Goal: Use online tool/utility: Utilize a website feature to perform a specific function

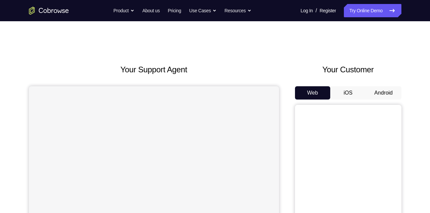
scroll to position [56, 0]
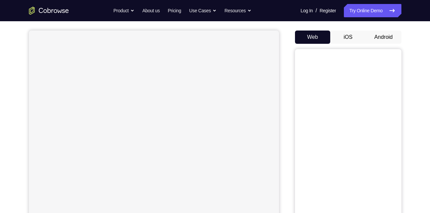
click at [386, 41] on button "Android" at bounding box center [384, 37] width 36 height 13
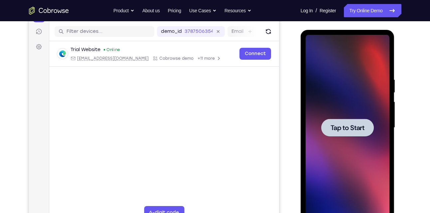
scroll to position [80, 0]
click at [358, 120] on div at bounding box center [347, 128] width 53 height 18
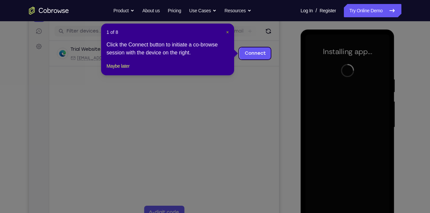
click at [228, 30] on span "×" at bounding box center [227, 32] width 3 height 5
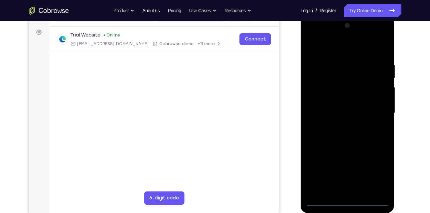
scroll to position [94, 0]
click at [349, 206] on div at bounding box center [347, 114] width 84 height 186
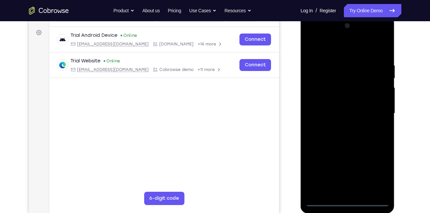
click at [377, 176] on div at bounding box center [347, 114] width 84 height 186
click at [345, 46] on div at bounding box center [347, 114] width 84 height 186
click at [322, 94] on div at bounding box center [347, 114] width 84 height 186
click at [319, 117] on div at bounding box center [347, 114] width 84 height 186
click at [315, 105] on div at bounding box center [347, 114] width 84 height 186
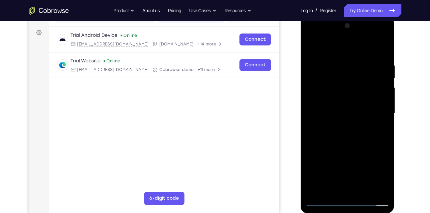
click at [380, 108] on div at bounding box center [347, 114] width 84 height 186
click at [361, 119] on div at bounding box center [347, 114] width 84 height 186
click at [376, 42] on div at bounding box center [347, 114] width 84 height 186
click at [358, 133] on div at bounding box center [347, 114] width 84 height 186
click at [315, 95] on div at bounding box center [347, 114] width 84 height 186
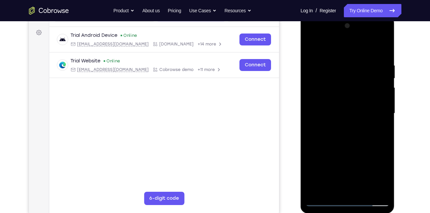
click at [322, 117] on div at bounding box center [347, 114] width 84 height 186
click at [344, 120] on div at bounding box center [347, 114] width 84 height 186
click at [361, 143] on div at bounding box center [347, 114] width 84 height 186
click at [349, 191] on div at bounding box center [347, 114] width 84 height 186
click at [351, 191] on div at bounding box center [347, 114] width 84 height 186
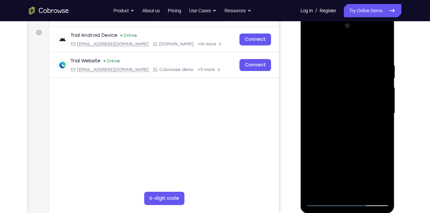
drag, startPoint x: 328, startPoint y: 109, endPoint x: 368, endPoint y: 109, distance: 39.9
click at [368, 109] on div at bounding box center [347, 114] width 84 height 186
drag, startPoint x: 326, startPoint y: 114, endPoint x: 370, endPoint y: 106, distance: 44.5
click at [370, 106] on div at bounding box center [347, 114] width 84 height 186
drag, startPoint x: 316, startPoint y: 140, endPoint x: 334, endPoint y: 69, distance: 73.0
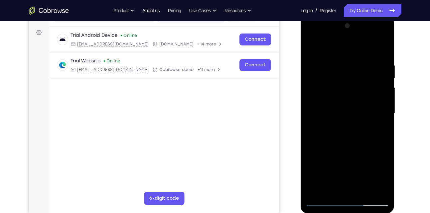
click at [334, 69] on div at bounding box center [347, 114] width 84 height 186
drag, startPoint x: 355, startPoint y: 127, endPoint x: 364, endPoint y: 68, distance: 59.2
click at [364, 68] on div at bounding box center [347, 114] width 84 height 186
drag, startPoint x: 356, startPoint y: 134, endPoint x: 400, endPoint y: 134, distance: 43.9
click at [395, 134] on html "Online web based iOS Simulators and Android Emulators. Run iPhone, iPad, Mobile…" at bounding box center [348, 115] width 95 height 199
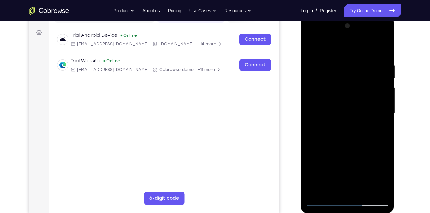
drag, startPoint x: 337, startPoint y: 128, endPoint x: 378, endPoint y: 132, distance: 40.8
click at [378, 132] on div at bounding box center [347, 114] width 84 height 186
drag, startPoint x: 366, startPoint y: 139, endPoint x: 356, endPoint y: 79, distance: 60.6
click at [356, 79] on div at bounding box center [347, 114] width 84 height 186
drag, startPoint x: 350, startPoint y: 151, endPoint x: 363, endPoint y: 78, distance: 74.6
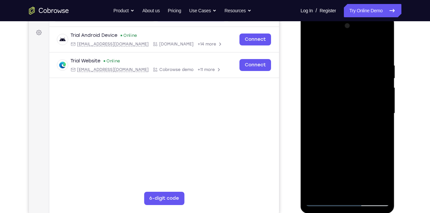
click at [363, 78] on div at bounding box center [347, 114] width 84 height 186
drag, startPoint x: 353, startPoint y: 141, endPoint x: 361, endPoint y: 91, distance: 51.2
click at [361, 91] on div at bounding box center [347, 114] width 84 height 186
drag, startPoint x: 343, startPoint y: 173, endPoint x: 341, endPoint y: 89, distance: 83.8
click at [341, 89] on div at bounding box center [347, 114] width 84 height 186
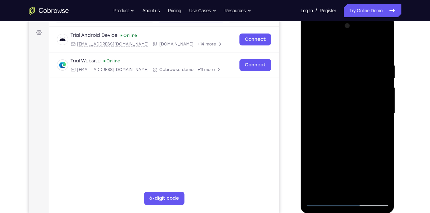
drag, startPoint x: 361, startPoint y: 101, endPoint x: 359, endPoint y: 170, distance: 69.5
click at [359, 170] on div at bounding box center [347, 114] width 84 height 186
drag, startPoint x: 342, startPoint y: 76, endPoint x: 352, endPoint y: 185, distance: 110.2
click at [352, 185] on div at bounding box center [347, 114] width 84 height 186
drag, startPoint x: 345, startPoint y: 77, endPoint x: 346, endPoint y: 166, distance: 88.4
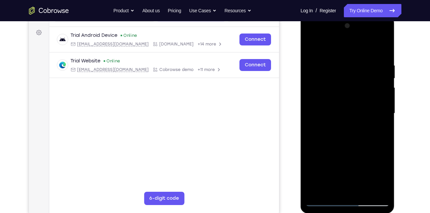
click at [346, 166] on div at bounding box center [347, 114] width 84 height 186
drag, startPoint x: 355, startPoint y: 77, endPoint x: 364, endPoint y: 158, distance: 81.6
click at [364, 158] on div at bounding box center [347, 114] width 84 height 186
click at [326, 54] on div at bounding box center [347, 114] width 84 height 186
click at [356, 85] on div at bounding box center [347, 114] width 84 height 186
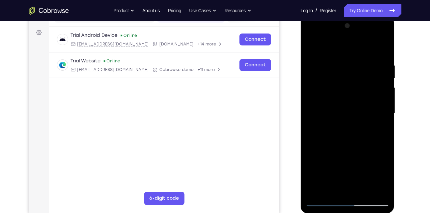
click at [367, 56] on div at bounding box center [347, 114] width 84 height 186
drag, startPoint x: 349, startPoint y: 153, endPoint x: 354, endPoint y: 86, distance: 66.7
click at [354, 86] on div at bounding box center [347, 114] width 84 height 186
click at [370, 95] on div at bounding box center [347, 114] width 84 height 186
click at [320, 199] on div at bounding box center [347, 114] width 84 height 186
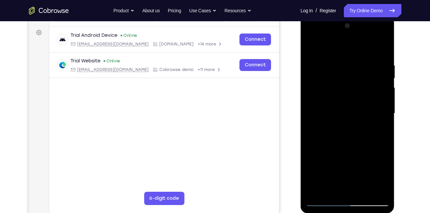
click at [325, 202] on div at bounding box center [347, 114] width 84 height 186
click at [349, 55] on div at bounding box center [347, 114] width 84 height 186
click at [325, 201] on div at bounding box center [347, 114] width 84 height 186
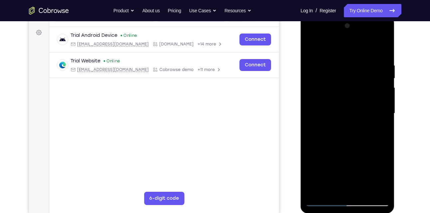
drag, startPoint x: 343, startPoint y: 151, endPoint x: 338, endPoint y: 84, distance: 67.0
click at [338, 84] on div at bounding box center [347, 114] width 84 height 186
drag, startPoint x: 353, startPoint y: 159, endPoint x: 357, endPoint y: 95, distance: 64.3
click at [357, 95] on div at bounding box center [347, 114] width 84 height 186
drag, startPoint x: 359, startPoint y: 167, endPoint x: 368, endPoint y: 111, distance: 56.2
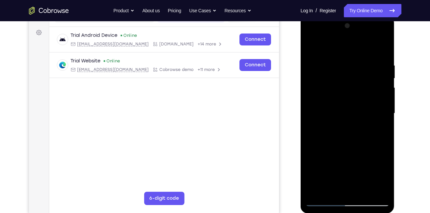
click at [368, 111] on div at bounding box center [347, 114] width 84 height 186
drag, startPoint x: 352, startPoint y: 164, endPoint x: 369, endPoint y: 117, distance: 49.8
click at [369, 117] on div at bounding box center [347, 114] width 84 height 186
drag, startPoint x: 363, startPoint y: 164, endPoint x: 367, endPoint y: 89, distance: 75.2
click at [367, 89] on div at bounding box center [347, 114] width 84 height 186
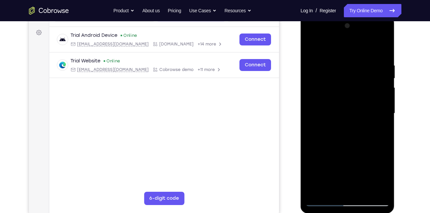
drag, startPoint x: 354, startPoint y: 164, endPoint x: 363, endPoint y: 87, distance: 76.7
click at [363, 87] on div at bounding box center [347, 114] width 84 height 186
drag, startPoint x: 353, startPoint y: 166, endPoint x: 353, endPoint y: 138, distance: 27.6
click at [353, 138] on div at bounding box center [347, 114] width 84 height 186
click at [368, 97] on div at bounding box center [347, 114] width 84 height 186
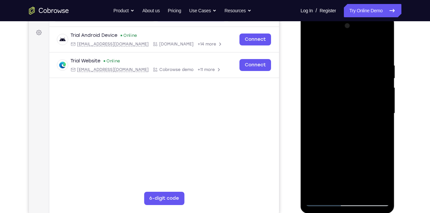
drag, startPoint x: 380, startPoint y: 98, endPoint x: 378, endPoint y: 147, distance: 49.6
click at [378, 147] on div at bounding box center [347, 114] width 84 height 186
click at [376, 67] on div at bounding box center [347, 114] width 84 height 186
drag, startPoint x: 375, startPoint y: 137, endPoint x: 377, endPoint y: 78, distance: 59.6
click at [377, 78] on div at bounding box center [347, 114] width 84 height 186
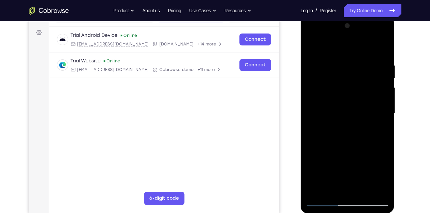
drag, startPoint x: 378, startPoint y: 150, endPoint x: 376, endPoint y: 61, distance: 88.5
click at [376, 61] on div at bounding box center [347, 114] width 84 height 186
drag, startPoint x: 378, startPoint y: 157, endPoint x: 379, endPoint y: 100, distance: 57.5
click at [379, 100] on div at bounding box center [347, 114] width 84 height 186
click at [319, 199] on div at bounding box center [347, 114] width 84 height 186
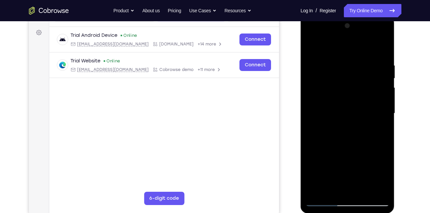
click at [321, 202] on div at bounding box center [347, 114] width 84 height 186
click at [322, 203] on div at bounding box center [347, 114] width 84 height 186
click at [321, 46] on div at bounding box center [347, 114] width 84 height 186
click at [378, 76] on div at bounding box center [347, 114] width 84 height 186
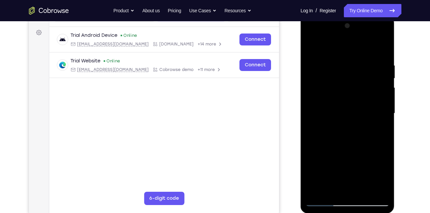
drag, startPoint x: 356, startPoint y: 174, endPoint x: 365, endPoint y: 62, distance: 111.7
click at [365, 62] on div at bounding box center [347, 114] width 84 height 186
drag, startPoint x: 356, startPoint y: 152, endPoint x: 351, endPoint y: 76, distance: 76.0
click at [351, 76] on div at bounding box center [347, 114] width 84 height 186
drag, startPoint x: 342, startPoint y: 149, endPoint x: 362, endPoint y: 44, distance: 106.7
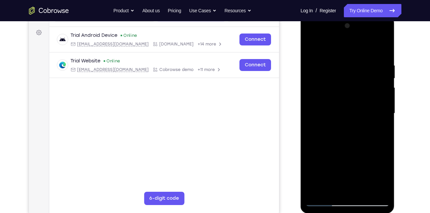
click at [362, 44] on div at bounding box center [347, 114] width 84 height 186
drag, startPoint x: 353, startPoint y: 150, endPoint x: 354, endPoint y: 98, distance: 51.9
click at [354, 98] on div at bounding box center [347, 114] width 84 height 186
drag, startPoint x: 357, startPoint y: 113, endPoint x: 352, endPoint y: 203, distance: 89.9
click at [352, 203] on div at bounding box center [347, 114] width 84 height 186
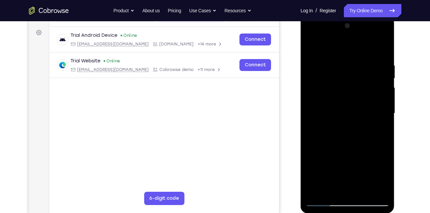
click at [373, 170] on div at bounding box center [347, 114] width 84 height 186
drag, startPoint x: 356, startPoint y: 159, endPoint x: 362, endPoint y: 76, distance: 83.6
click at [362, 76] on div at bounding box center [347, 114] width 84 height 186
click at [325, 200] on div at bounding box center [347, 114] width 84 height 186
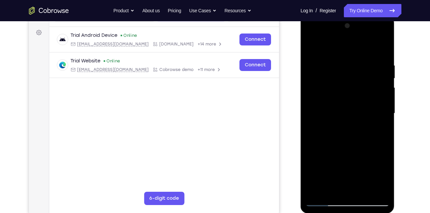
click at [325, 200] on div at bounding box center [347, 114] width 84 height 186
drag, startPoint x: 327, startPoint y: 90, endPoint x: 382, endPoint y: 92, distance: 55.2
click at [382, 92] on div at bounding box center [347, 114] width 84 height 186
drag, startPoint x: 326, startPoint y: 102, endPoint x: 362, endPoint y: 104, distance: 35.3
click at [362, 104] on div at bounding box center [347, 114] width 84 height 186
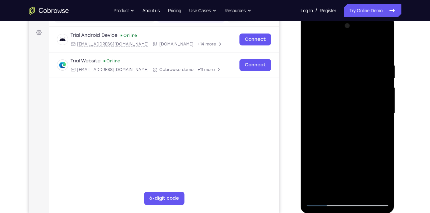
drag, startPoint x: 333, startPoint y: 102, endPoint x: 372, endPoint y: 103, distance: 38.9
click at [372, 103] on div at bounding box center [347, 114] width 84 height 186
drag, startPoint x: 328, startPoint y: 104, endPoint x: 343, endPoint y: 104, distance: 15.0
click at [343, 104] on div at bounding box center [347, 114] width 84 height 186
drag, startPoint x: 330, startPoint y: 110, endPoint x: 357, endPoint y: 112, distance: 26.7
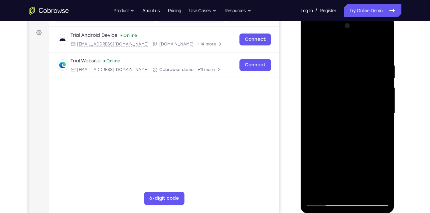
click at [357, 112] on div at bounding box center [347, 114] width 84 height 186
drag, startPoint x: 328, startPoint y: 107, endPoint x: 371, endPoint y: 115, distance: 43.4
click at [371, 115] on div at bounding box center [347, 114] width 84 height 186
drag, startPoint x: 322, startPoint y: 104, endPoint x: 371, endPoint y: 111, distance: 49.0
click at [371, 111] on div at bounding box center [347, 114] width 84 height 186
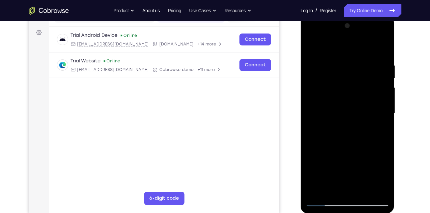
click at [353, 55] on div at bounding box center [347, 114] width 84 height 186
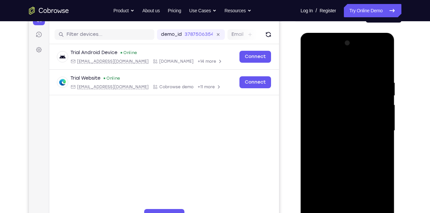
click at [384, 55] on div at bounding box center [347, 131] width 84 height 186
click at [360, 179] on div at bounding box center [347, 131] width 84 height 186
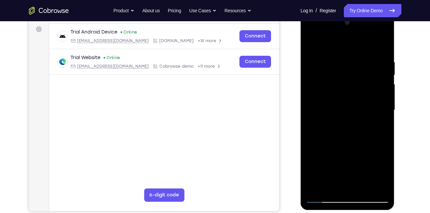
scroll to position [97, 0]
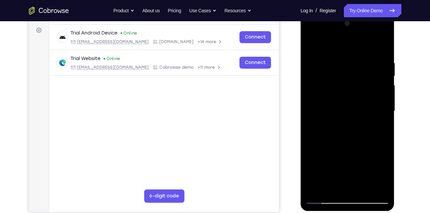
click at [360, 123] on div at bounding box center [347, 111] width 84 height 186
drag, startPoint x: 402, startPoint y: 73, endPoint x: 405, endPoint y: 61, distance: 12.0
click at [405, 61] on div "Your Support Agent Your Customer Web iOS Android Next Steps We’d be happy to gi…" at bounding box center [214, 144] width 425 height 438
drag, startPoint x: 369, startPoint y: 101, endPoint x: 370, endPoint y: 77, distance: 24.3
click at [370, 77] on div at bounding box center [347, 111] width 84 height 186
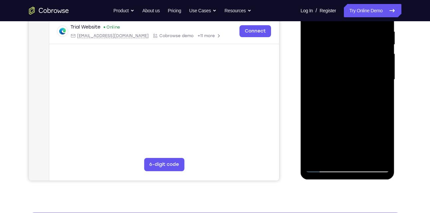
scroll to position [191, 0]
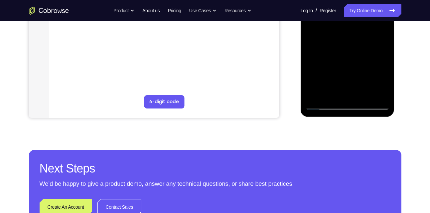
click at [324, 108] on div at bounding box center [347, 17] width 84 height 186
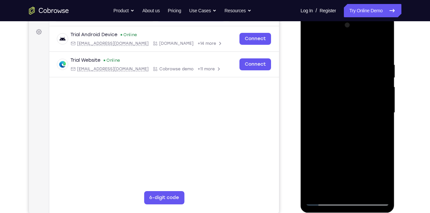
scroll to position [95, 0]
click at [383, 35] on div at bounding box center [347, 113] width 84 height 186
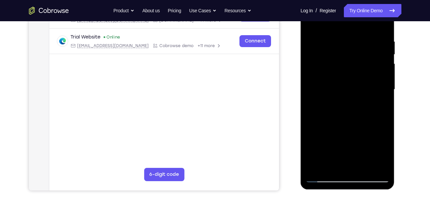
scroll to position [119, 0]
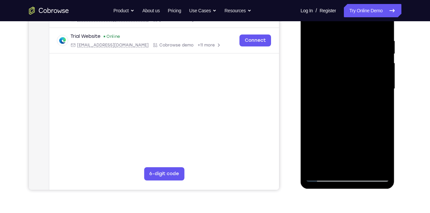
click at [366, 138] on div at bounding box center [347, 89] width 84 height 186
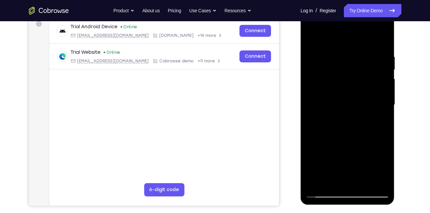
click at [317, 35] on div at bounding box center [347, 105] width 84 height 186
click at [354, 86] on div at bounding box center [347, 105] width 84 height 186
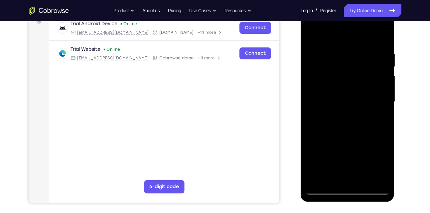
click at [328, 34] on div at bounding box center [347, 102] width 84 height 186
click at [378, 72] on div at bounding box center [347, 102] width 84 height 186
click at [325, 192] on div at bounding box center [347, 102] width 84 height 186
drag, startPoint x: 378, startPoint y: 109, endPoint x: 356, endPoint y: 109, distance: 21.9
click at [356, 109] on div at bounding box center [347, 102] width 84 height 186
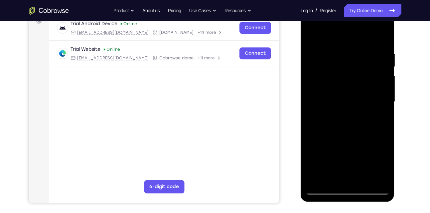
click at [353, 87] on div at bounding box center [347, 102] width 84 height 186
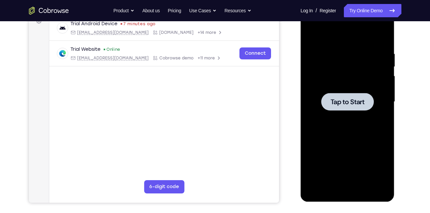
click at [331, 102] on span "Tap to Start" at bounding box center [347, 102] width 34 height 7
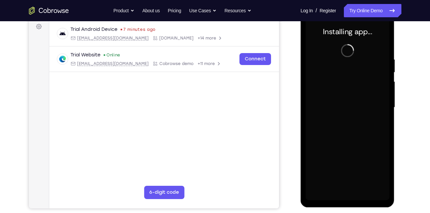
scroll to position [101, 0]
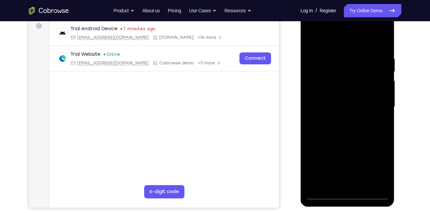
click at [346, 194] on div at bounding box center [347, 107] width 84 height 186
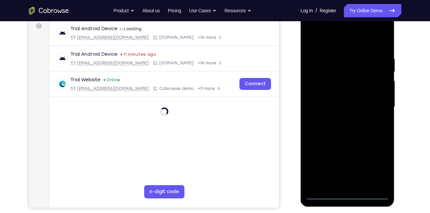
click at [380, 167] on div at bounding box center [347, 107] width 84 height 186
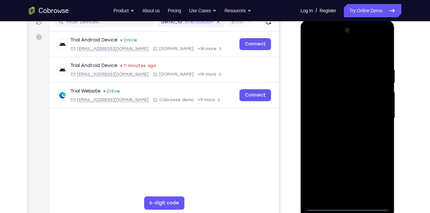
scroll to position [89, 0]
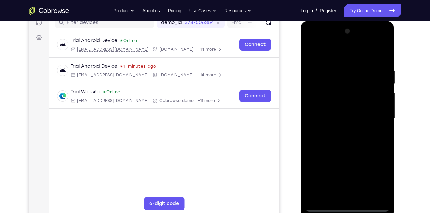
click at [355, 58] on div at bounding box center [347, 119] width 84 height 186
click at [374, 117] on div at bounding box center [347, 119] width 84 height 186
click at [338, 130] on div at bounding box center [347, 119] width 84 height 186
click at [342, 105] on div at bounding box center [347, 119] width 84 height 186
click at [328, 115] on div at bounding box center [347, 119] width 84 height 186
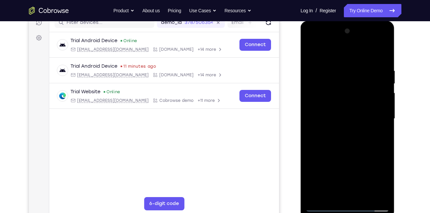
click at [365, 114] on div at bounding box center [347, 119] width 84 height 186
click at [371, 115] on div at bounding box center [347, 119] width 84 height 186
drag, startPoint x: 377, startPoint y: 111, endPoint x: 377, endPoint y: 95, distance: 15.6
click at [377, 95] on div at bounding box center [347, 119] width 84 height 186
click at [329, 103] on div at bounding box center [347, 119] width 84 height 186
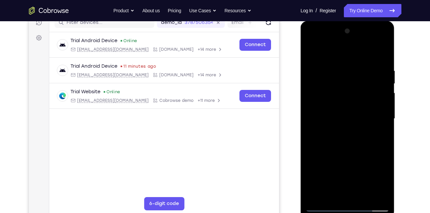
click at [332, 118] on div at bounding box center [347, 119] width 84 height 186
click at [354, 94] on div at bounding box center [347, 119] width 84 height 186
click at [383, 53] on div at bounding box center [347, 119] width 84 height 186
click at [314, 52] on div at bounding box center [347, 119] width 84 height 186
drag, startPoint x: 360, startPoint y: 124, endPoint x: 360, endPoint y: 67, distance: 56.8
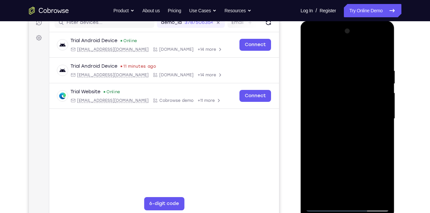
click at [360, 67] on div at bounding box center [347, 119] width 84 height 186
drag, startPoint x: 354, startPoint y: 157, endPoint x: 370, endPoint y: 129, distance: 31.9
click at [370, 129] on div at bounding box center [347, 119] width 84 height 186
click at [361, 196] on div at bounding box center [347, 119] width 84 height 186
click at [355, 154] on div at bounding box center [347, 119] width 84 height 186
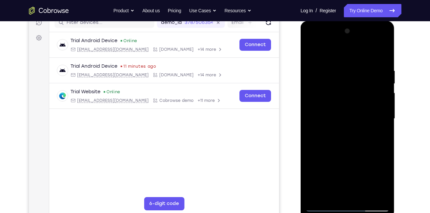
drag, startPoint x: 355, startPoint y: 183, endPoint x: 353, endPoint y: 117, distance: 66.2
click at [353, 117] on div at bounding box center [347, 119] width 84 height 186
click at [344, 165] on div at bounding box center [347, 119] width 84 height 186
drag, startPoint x: 359, startPoint y: 105, endPoint x: 364, endPoint y: 179, distance: 74.3
click at [364, 179] on div at bounding box center [347, 119] width 84 height 186
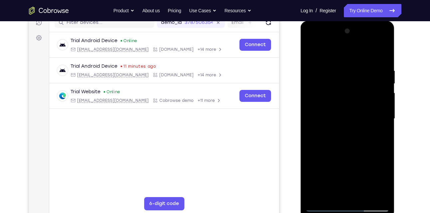
drag, startPoint x: 359, startPoint y: 82, endPoint x: 360, endPoint y: 157, distance: 74.8
click at [360, 157] on div at bounding box center [347, 119] width 84 height 186
drag, startPoint x: 349, startPoint y: 90, endPoint x: 349, endPoint y: 167, distance: 77.1
click at [349, 167] on div at bounding box center [347, 119] width 84 height 186
drag, startPoint x: 335, startPoint y: 89, endPoint x: 337, endPoint y: 175, distance: 85.5
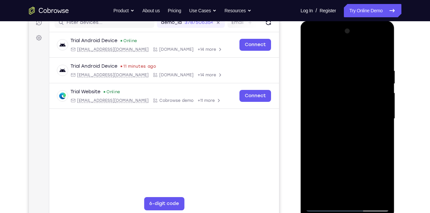
click at [337, 175] on div at bounding box center [347, 119] width 84 height 186
drag, startPoint x: 331, startPoint y: 83, endPoint x: 338, endPoint y: 181, distance: 98.3
click at [338, 181] on div at bounding box center [347, 119] width 84 height 186
drag, startPoint x: 344, startPoint y: 104, endPoint x: 348, endPoint y: 184, distance: 79.5
click at [348, 184] on div at bounding box center [347, 119] width 84 height 186
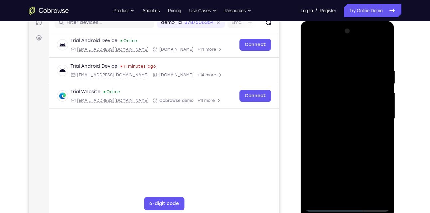
drag, startPoint x: 365, startPoint y: 103, endPoint x: 369, endPoint y: 181, distance: 78.6
click at [369, 181] on div at bounding box center [347, 119] width 84 height 186
drag, startPoint x: 362, startPoint y: 107, endPoint x: 361, endPoint y: 183, distance: 75.5
click at [361, 183] on div at bounding box center [347, 119] width 84 height 186
drag, startPoint x: 364, startPoint y: 110, endPoint x: 363, endPoint y: 171, distance: 61.5
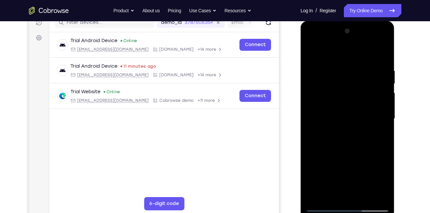
click at [363, 171] on div at bounding box center [347, 119] width 84 height 186
drag, startPoint x: 359, startPoint y: 79, endPoint x: 357, endPoint y: 151, distance: 71.5
click at [357, 151] on div at bounding box center [347, 119] width 84 height 186
drag, startPoint x: 327, startPoint y: 83, endPoint x: 329, endPoint y: 171, distance: 88.1
click at [329, 171] on div at bounding box center [347, 119] width 84 height 186
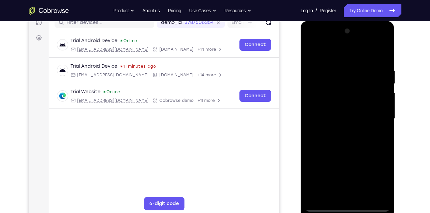
drag, startPoint x: 330, startPoint y: 96, endPoint x: 330, endPoint y: 179, distance: 82.8
click at [330, 179] on div at bounding box center [347, 119] width 84 height 186
drag, startPoint x: 324, startPoint y: 80, endPoint x: 325, endPoint y: 157, distance: 76.5
click at [325, 157] on div at bounding box center [347, 119] width 84 height 186
drag, startPoint x: 327, startPoint y: 103, endPoint x: 327, endPoint y: 182, distance: 79.1
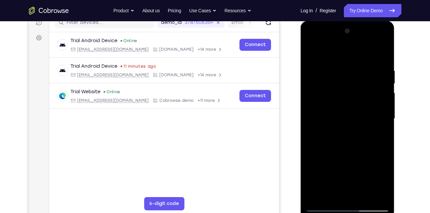
click at [327, 182] on div at bounding box center [347, 119] width 84 height 186
drag, startPoint x: 330, startPoint y: 108, endPoint x: 325, endPoint y: 175, distance: 67.0
click at [325, 175] on div at bounding box center [347, 119] width 84 height 186
drag, startPoint x: 325, startPoint y: 103, endPoint x: 323, endPoint y: 157, distance: 54.2
click at [323, 157] on div at bounding box center [347, 119] width 84 height 186
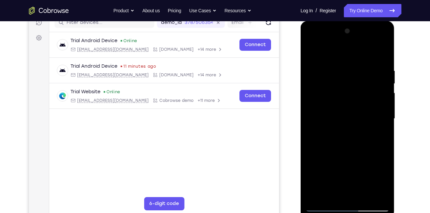
drag, startPoint x: 327, startPoint y: 85, endPoint x: 326, endPoint y: 162, distance: 76.8
click at [326, 162] on div at bounding box center [347, 119] width 84 height 186
drag, startPoint x: 328, startPoint y: 87, endPoint x: 328, endPoint y: 147, distance: 59.5
click at [328, 147] on div at bounding box center [347, 119] width 84 height 186
drag, startPoint x: 332, startPoint y: 103, endPoint x: 332, endPoint y: 154, distance: 51.2
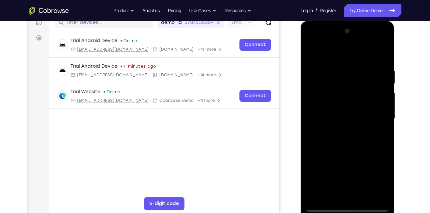
click at [332, 154] on div at bounding box center [347, 119] width 84 height 186
drag, startPoint x: 329, startPoint y: 93, endPoint x: 338, endPoint y: 179, distance: 85.9
click at [338, 179] on div at bounding box center [347, 119] width 84 height 186
drag, startPoint x: 331, startPoint y: 116, endPoint x: 329, endPoint y: 180, distance: 64.2
click at [329, 180] on div at bounding box center [347, 119] width 84 height 186
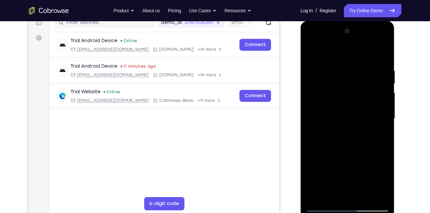
drag, startPoint x: 327, startPoint y: 95, endPoint x: 328, endPoint y: 167, distance: 72.1
click at [328, 167] on div at bounding box center [347, 119] width 84 height 186
drag, startPoint x: 324, startPoint y: 78, endPoint x: 319, endPoint y: 172, distance: 93.2
click at [319, 172] on div at bounding box center [347, 119] width 84 height 186
drag, startPoint x: 325, startPoint y: 80, endPoint x: 323, endPoint y: 156, distance: 76.1
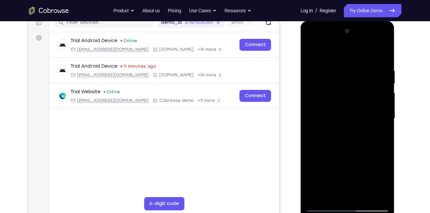
click at [323, 156] on div at bounding box center [347, 119] width 84 height 186
drag, startPoint x: 322, startPoint y: 71, endPoint x: 323, endPoint y: 172, distance: 100.7
click at [323, 172] on div at bounding box center [347, 119] width 84 height 186
drag, startPoint x: 326, startPoint y: 99, endPoint x: 327, endPoint y: 173, distance: 73.8
click at [327, 173] on div at bounding box center [347, 119] width 84 height 186
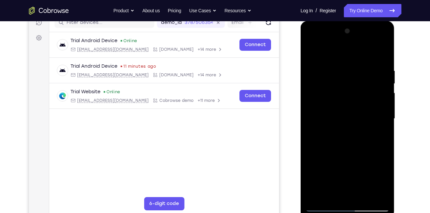
drag, startPoint x: 334, startPoint y: 87, endPoint x: 331, endPoint y: 179, distance: 91.8
click at [331, 179] on div at bounding box center [347, 119] width 84 height 186
drag
click at [315, 171] on div at bounding box center [347, 119] width 84 height 186
click at [319, 149] on div at bounding box center [347, 119] width 84 height 186
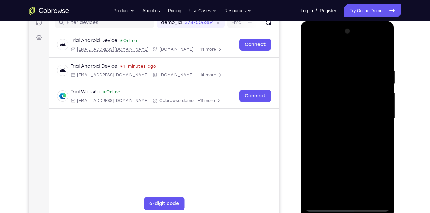
click at [373, 85] on div at bounding box center [347, 119] width 84 height 186
click at [382, 54] on div at bounding box center [347, 119] width 84 height 186
click at [369, 131] on div at bounding box center [347, 119] width 84 height 186
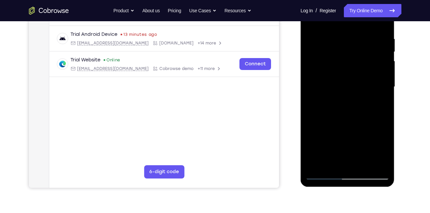
scroll to position [121, 0]
drag, startPoint x: 52, startPoint y: 107, endPoint x: 396, endPoint y: 74, distance: 345.0
click at [396, 74] on div at bounding box center [348, 86] width 106 height 204
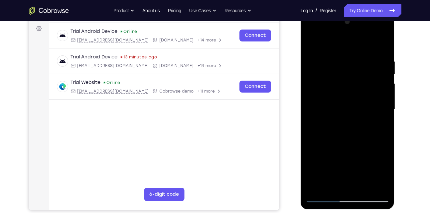
scroll to position [101, 0]
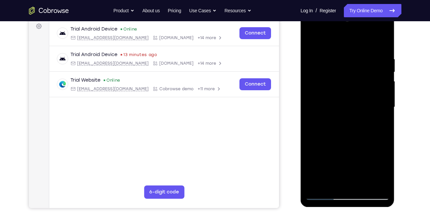
click at [382, 135] on div at bounding box center [347, 107] width 84 height 186
click at [388, 39] on div at bounding box center [347, 107] width 84 height 186
drag, startPoint x: 367, startPoint y: 66, endPoint x: 365, endPoint y: 143, distance: 76.1
click at [365, 143] on div at bounding box center [347, 107] width 84 height 186
drag, startPoint x: 366, startPoint y: 77, endPoint x: 366, endPoint y: 147, distance: 69.8
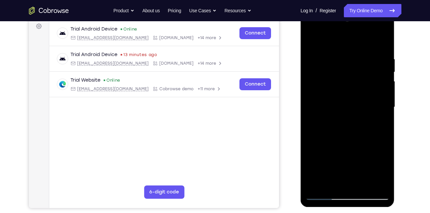
click at [366, 147] on div at bounding box center [347, 107] width 84 height 186
drag, startPoint x: 364, startPoint y: 59, endPoint x: 362, endPoint y: 125, distance: 66.9
click at [362, 125] on div at bounding box center [347, 107] width 84 height 186
drag, startPoint x: 364, startPoint y: 72, endPoint x: 361, endPoint y: 153, distance: 80.2
click at [361, 153] on div at bounding box center [347, 107] width 84 height 186
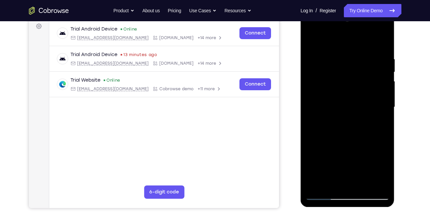
drag, startPoint x: 350, startPoint y: 69, endPoint x: 342, endPoint y: 168, distance: 99.7
click at [342, 168] on div at bounding box center [347, 107] width 84 height 186
drag, startPoint x: 330, startPoint y: 80, endPoint x: 327, endPoint y: 162, distance: 81.1
click at [327, 162] on div at bounding box center [347, 107] width 84 height 186
drag, startPoint x: 333, startPoint y: 82, endPoint x: 333, endPoint y: 157, distance: 74.8
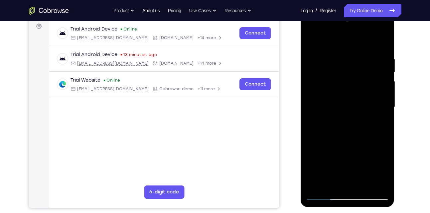
click at [333, 157] on div at bounding box center [347, 107] width 84 height 186
drag, startPoint x: 333, startPoint y: 98, endPoint x: 336, endPoint y: 164, distance: 65.9
click at [336, 164] on div at bounding box center [347, 107] width 84 height 186
drag, startPoint x: 327, startPoint y: 81, endPoint x: 330, endPoint y: 153, distance: 72.5
click at [330, 153] on div at bounding box center [347, 107] width 84 height 186
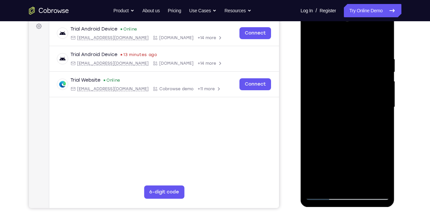
drag, startPoint x: 329, startPoint y: 100, endPoint x: 327, endPoint y: 159, distance: 59.2
click at [327, 159] on div at bounding box center [347, 107] width 84 height 186
drag, startPoint x: 322, startPoint y: 82, endPoint x: 325, endPoint y: 159, distance: 76.2
click at [325, 159] on div at bounding box center [347, 107] width 84 height 186
drag, startPoint x: 324, startPoint y: 83, endPoint x: 330, endPoint y: 140, distance: 57.2
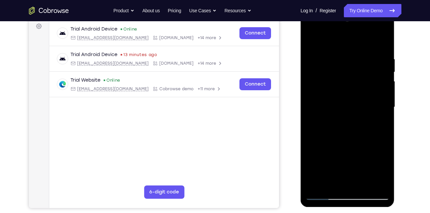
click at [330, 140] on div at bounding box center [347, 107] width 84 height 186
drag, startPoint x: 330, startPoint y: 140, endPoint x: 325, endPoint y: 75, distance: 64.4
click at [325, 75] on div at bounding box center [347, 107] width 84 height 186
click at [367, 115] on div at bounding box center [347, 107] width 84 height 186
